Goal: Transaction & Acquisition: Purchase product/service

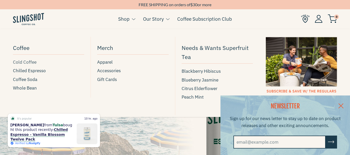
click at [28, 62] on span "Cold Coffee" at bounding box center [25, 62] width 24 height 7
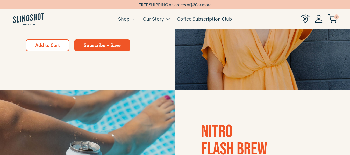
scroll to position [285, 0]
